Goal: Information Seeking & Learning: Learn about a topic

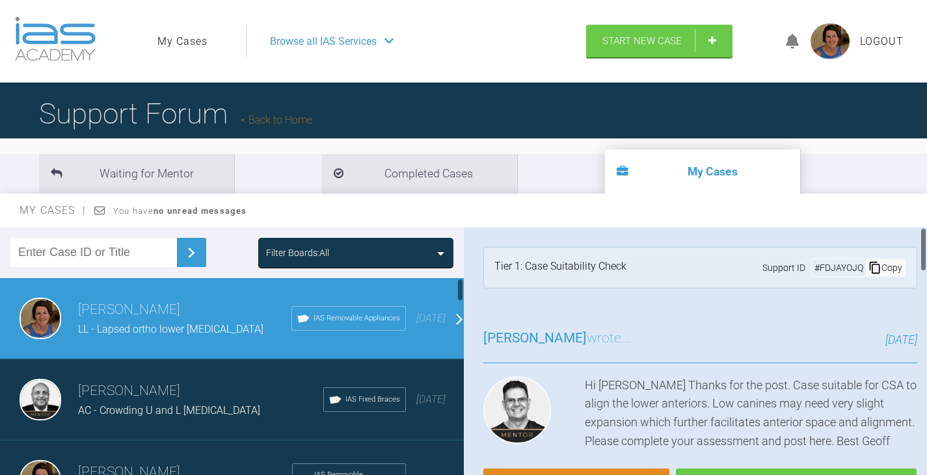
scroll to position [131, 0]
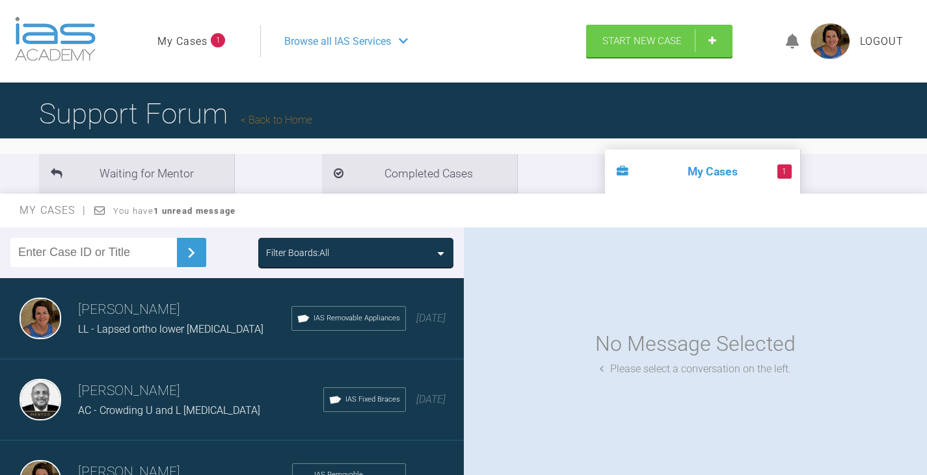
click at [428, 248] on div "Filter Boards: All" at bounding box center [355, 253] width 179 height 14
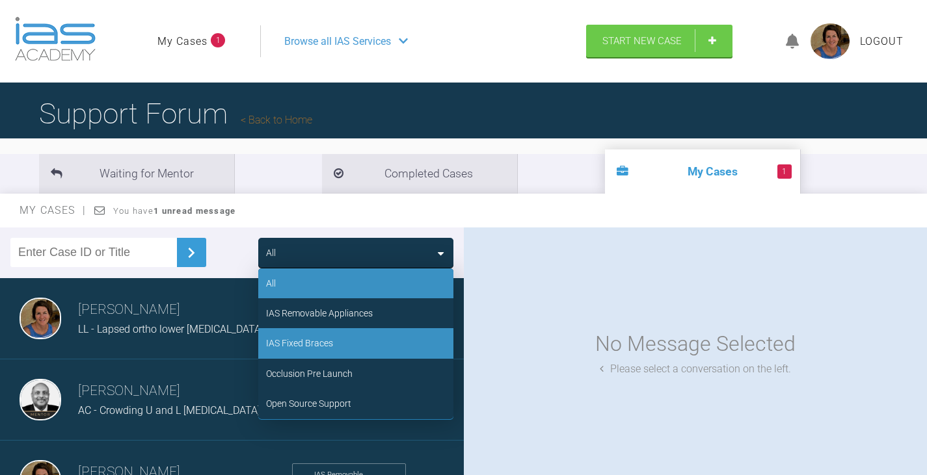
click at [331, 341] on div "IAS Fixed Braces" at bounding box center [299, 343] width 67 height 14
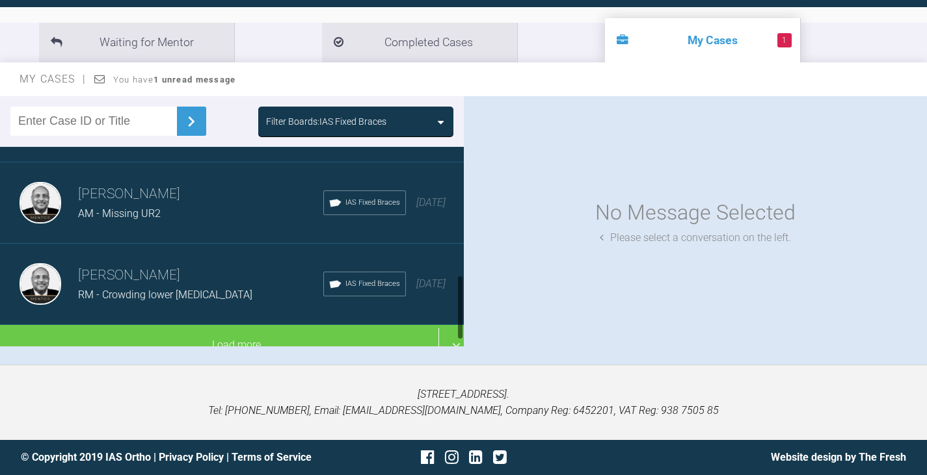
scroll to position [410, 0]
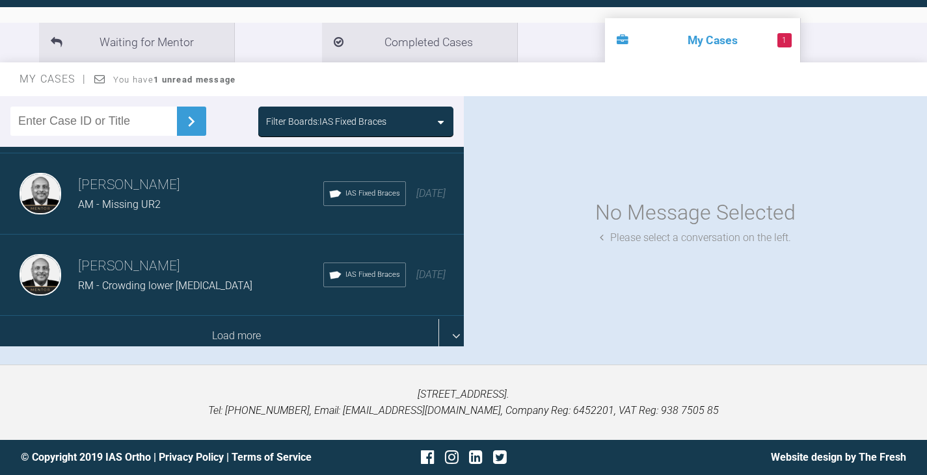
click at [253, 326] on div "Load more" at bounding box center [236, 336] width 473 height 40
click at [178, 321] on div "Load more" at bounding box center [236, 336] width 473 height 40
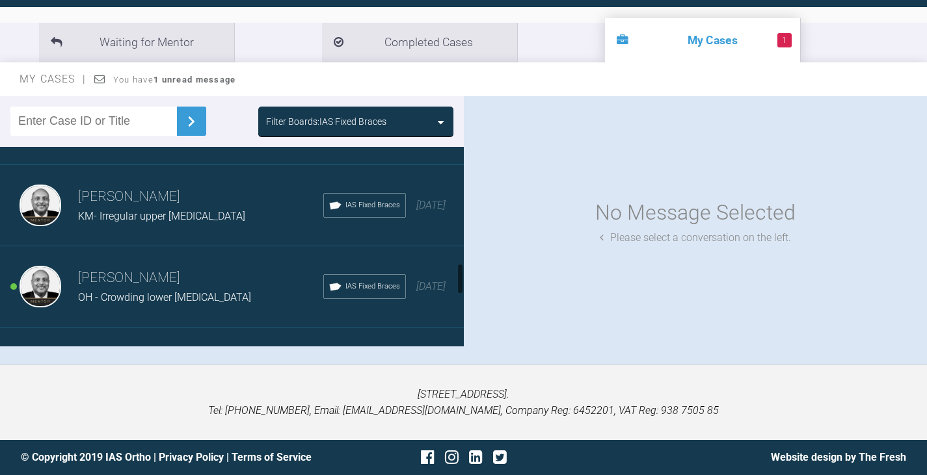
scroll to position [735, 0]
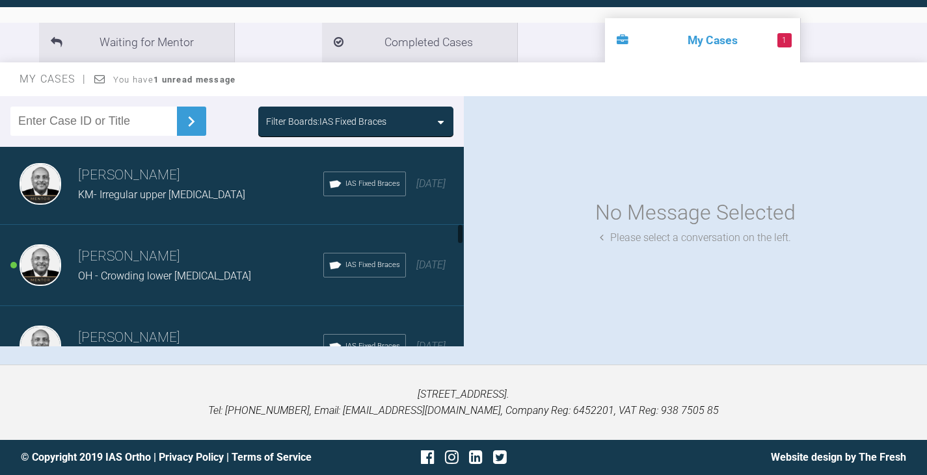
click at [150, 283] on div "OH - Crowding lower [MEDICAL_DATA]" at bounding box center [200, 276] width 245 height 17
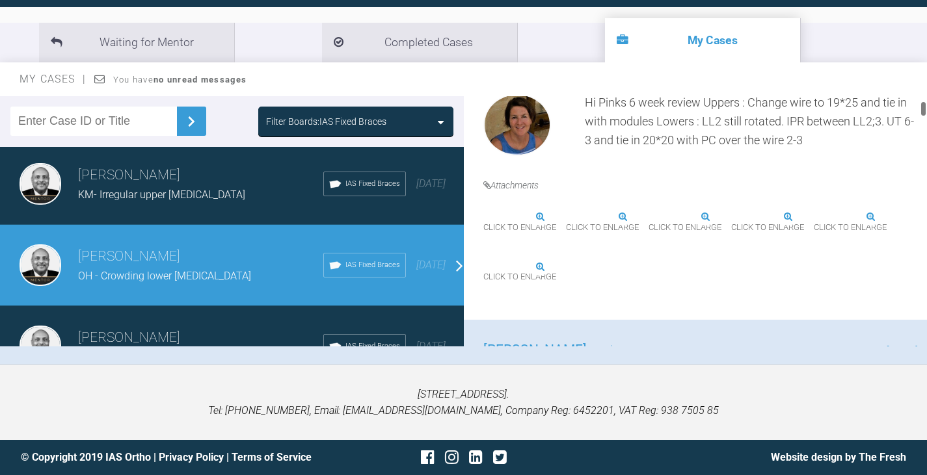
scroll to position [390, 0]
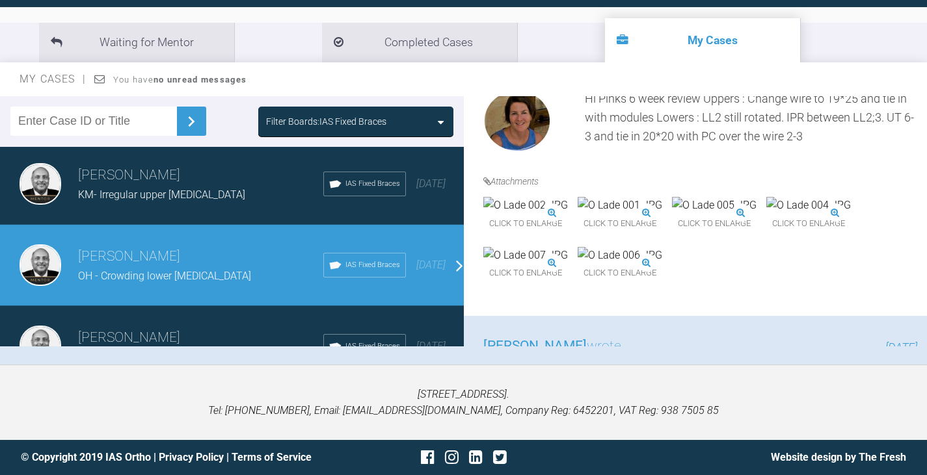
click at [756, 234] on span "Click to enlarge" at bounding box center [714, 224] width 85 height 20
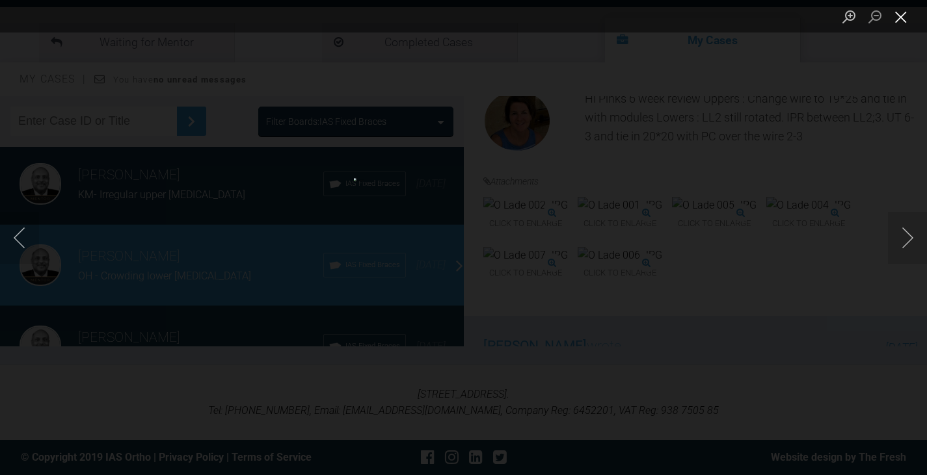
click at [899, 17] on button "Close lightbox" at bounding box center [901, 16] width 26 height 23
